Goal: Check status: Check status

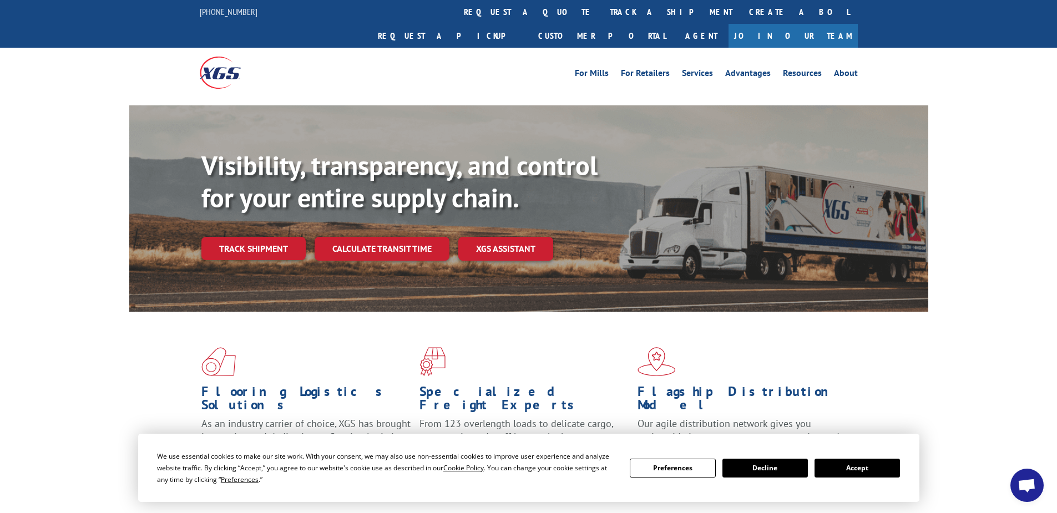
click at [248, 237] on link "Track shipment" at bounding box center [253, 248] width 104 height 23
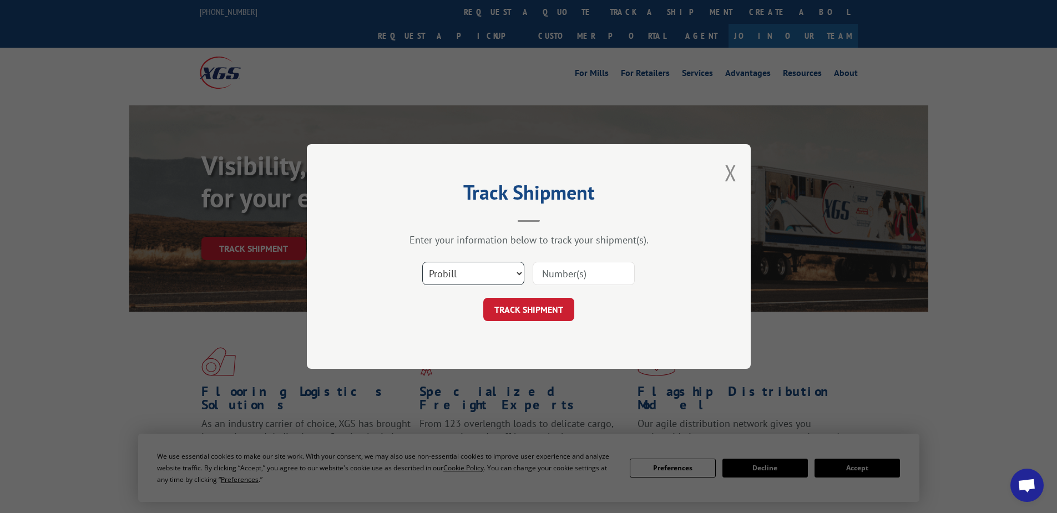
drag, startPoint x: 455, startPoint y: 271, endPoint x: 453, endPoint y: 287, distance: 16.3
click at [455, 271] on select "Select category... Probill BOL PO" at bounding box center [473, 273] width 102 height 23
select select "po"
click at [422, 262] on select "Select category... Probill BOL PO" at bounding box center [473, 273] width 102 height 23
click at [550, 272] on input at bounding box center [583, 273] width 102 height 23
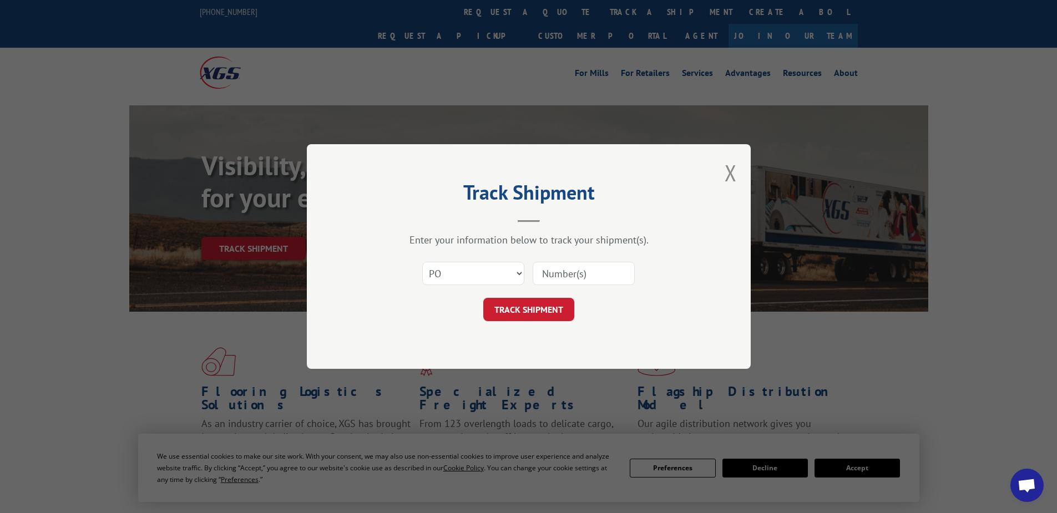
paste input "16539267"
type input "16539267"
click at [530, 311] on button "TRACK SHIPMENT" at bounding box center [528, 309] width 91 height 23
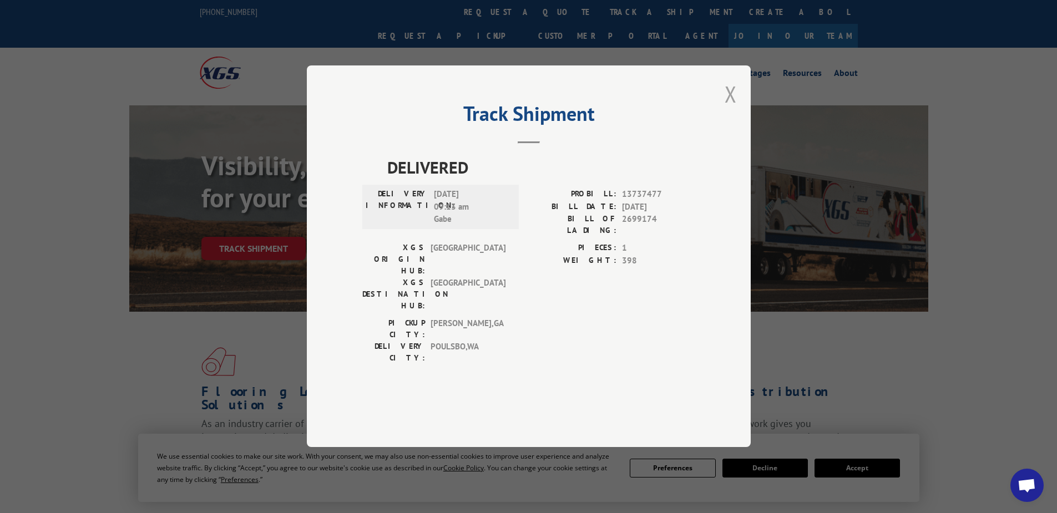
click at [734, 109] on button "Close modal" at bounding box center [730, 93] width 12 height 29
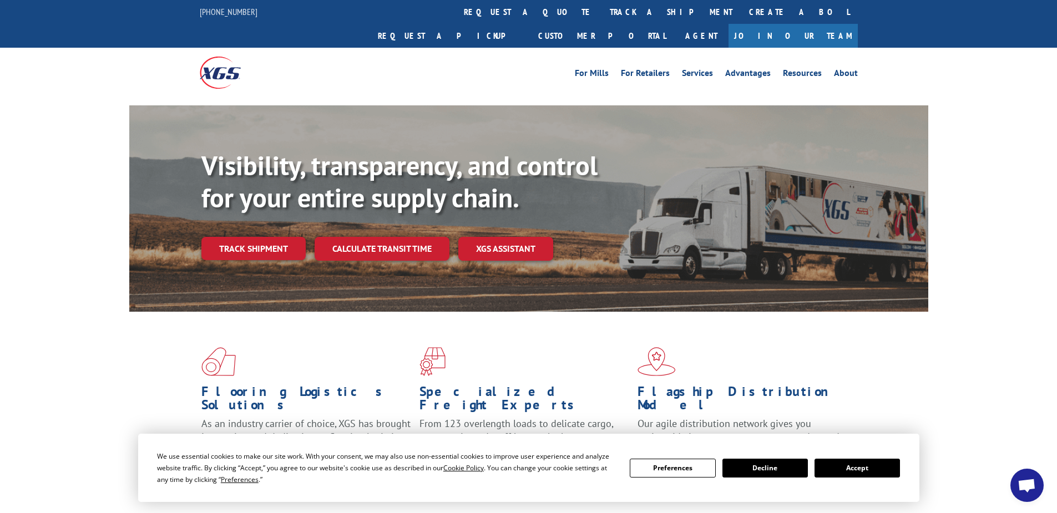
drag, startPoint x: 250, startPoint y: 229, endPoint x: 302, endPoint y: 241, distance: 54.0
click at [250, 237] on link "Track shipment" at bounding box center [253, 248] width 104 height 23
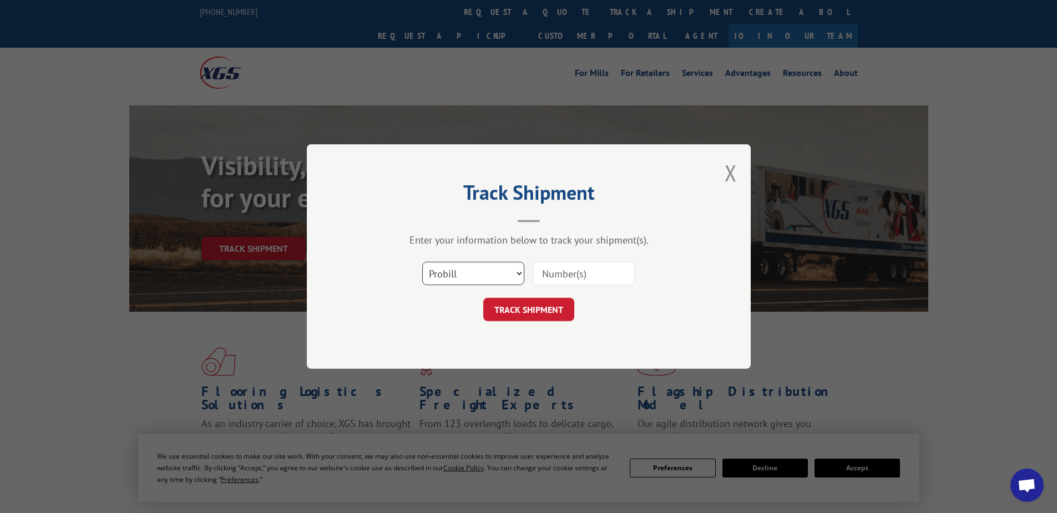
drag, startPoint x: 475, startPoint y: 276, endPoint x: 481, endPoint y: 366, distance: 90.1
click at [475, 276] on select "Select category... Probill BOL PO" at bounding box center [473, 273] width 102 height 23
select select "po"
click at [422, 262] on select "Select category... Probill BOL PO" at bounding box center [473, 273] width 102 height 23
click at [561, 273] on input at bounding box center [583, 273] width 102 height 23
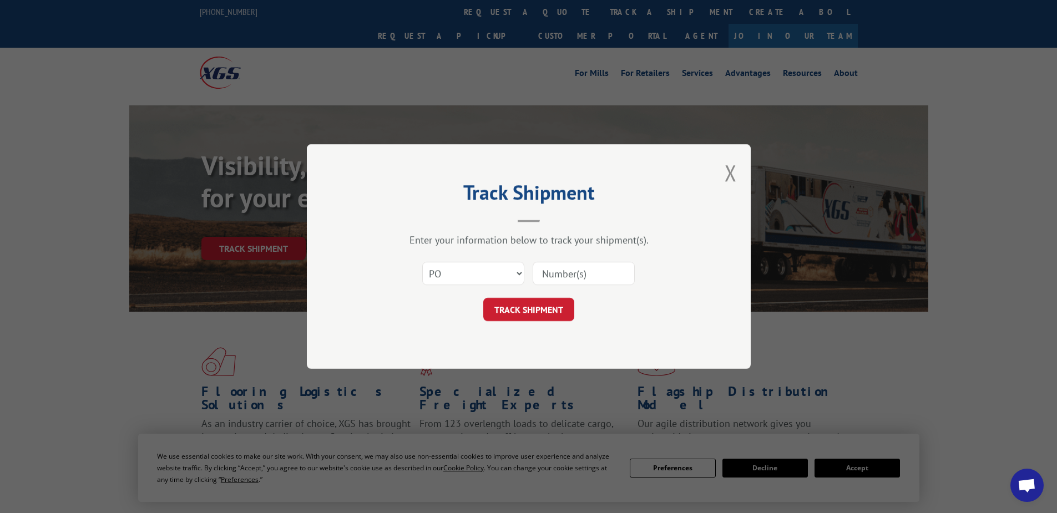
paste input "52530291"
type input "52530291"
click button "TRACK SHIPMENT" at bounding box center [528, 309] width 91 height 23
